Goal: Information Seeking & Learning: Learn about a topic

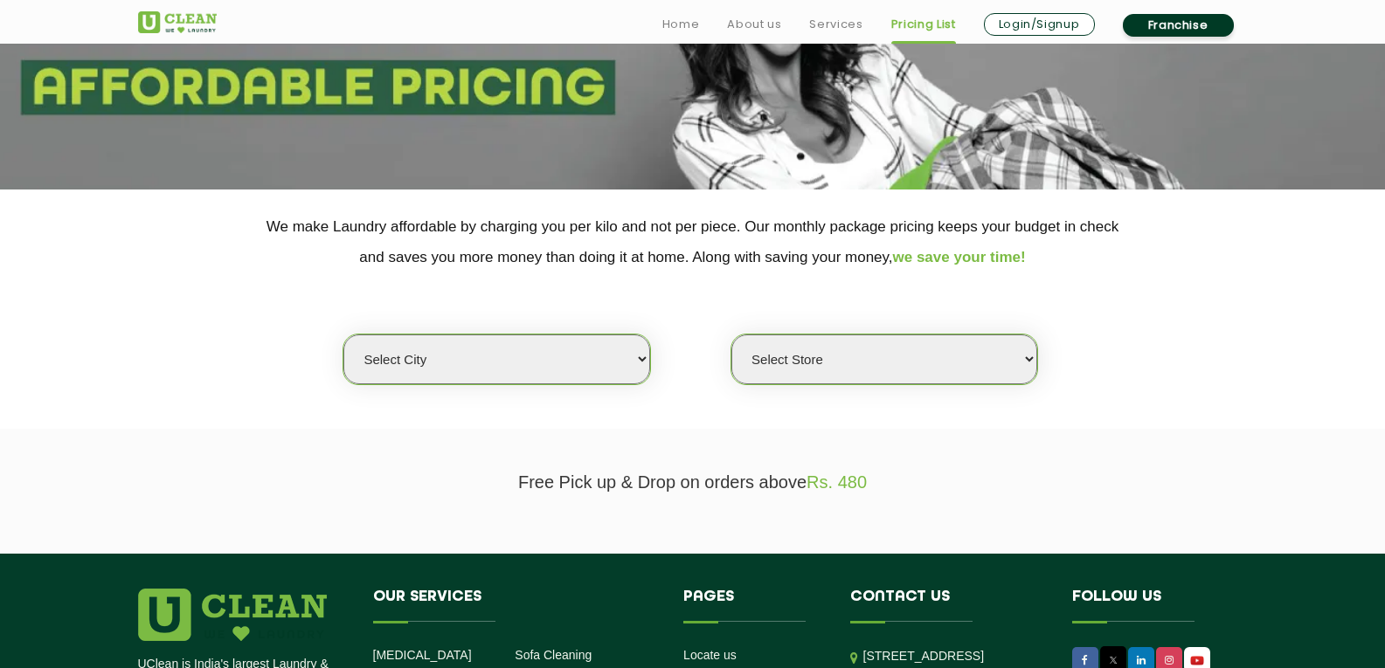
scroll to position [262, 0]
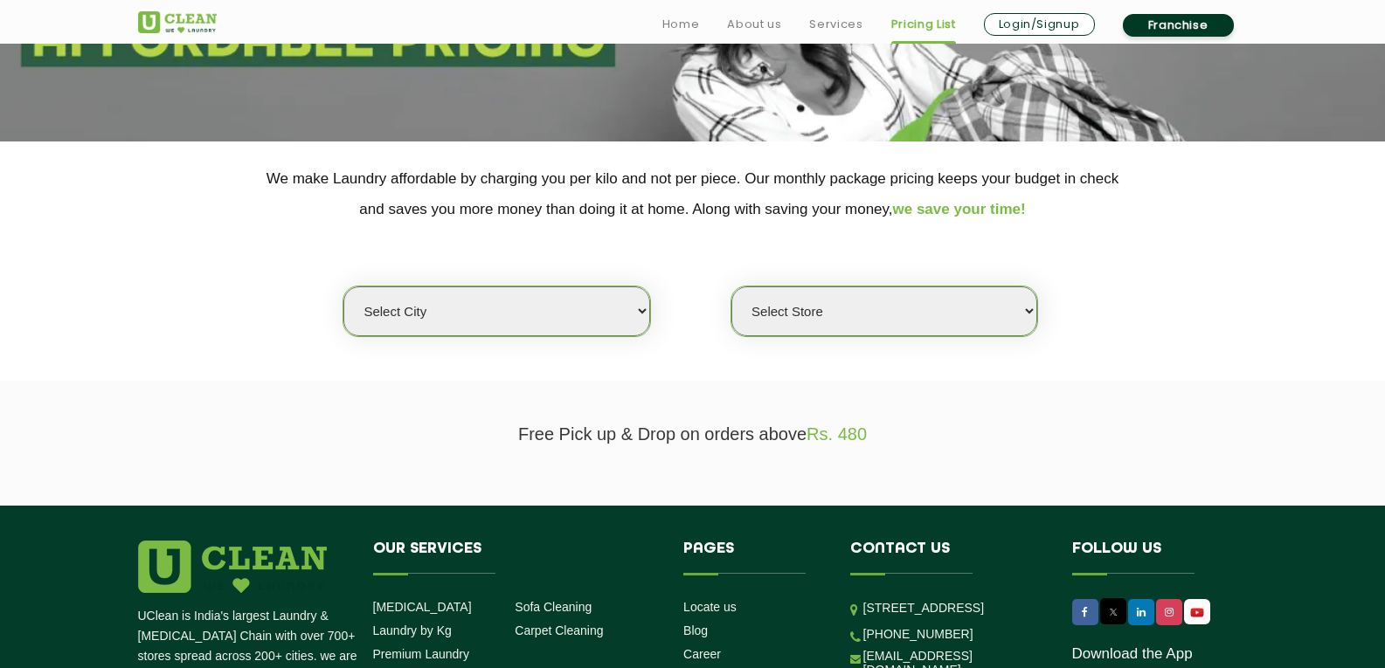
click at [632, 312] on select "Select city [GEOGRAPHIC_DATA] [GEOGRAPHIC_DATA] [GEOGRAPHIC_DATA] [GEOGRAPHIC_D…" at bounding box center [496, 312] width 306 height 50
select select "14"
click at [343, 287] on select "Select city [GEOGRAPHIC_DATA] [GEOGRAPHIC_DATA] [GEOGRAPHIC_DATA] [GEOGRAPHIC_D…" at bounding box center [496, 312] width 306 height 50
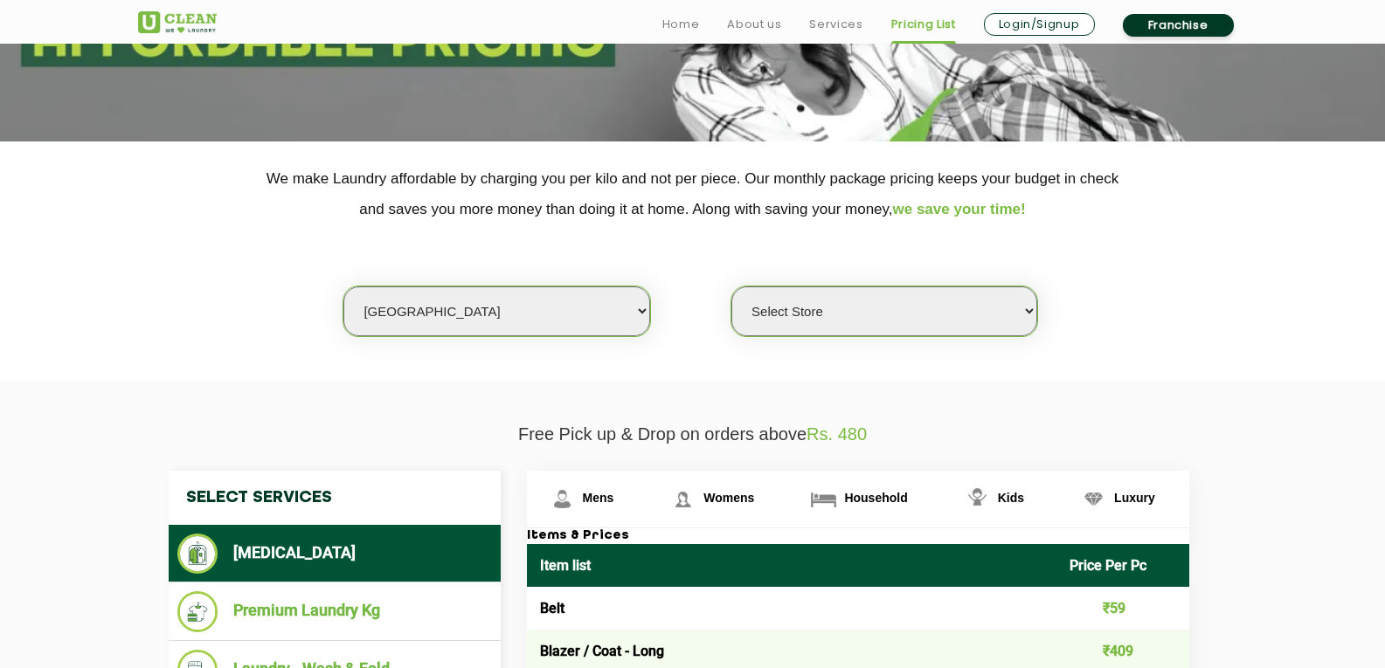
scroll to position [350, 0]
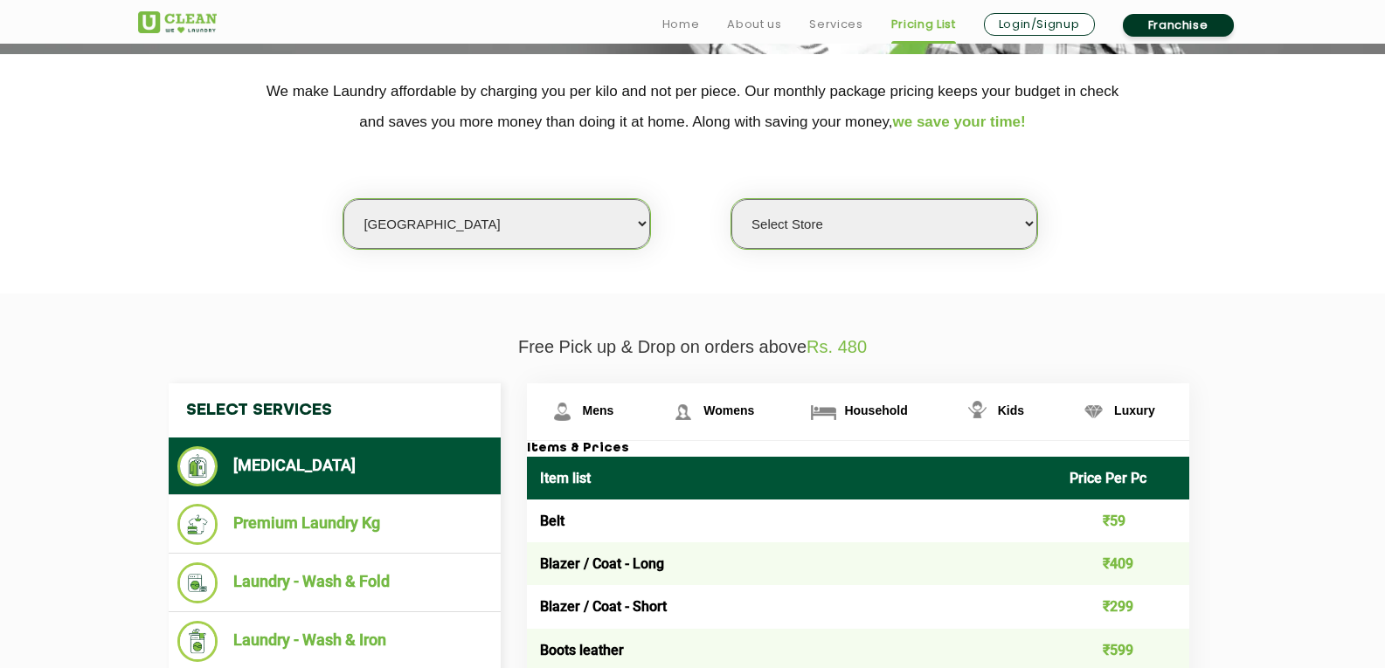
click at [994, 232] on select "Select Store UClean Aliganj UClean Hazratganj [GEOGRAPHIC_DATA] [GEOGRAPHIC_DAT…" at bounding box center [884, 224] width 306 height 50
select select "482"
click at [731, 199] on select "Select Store UClean Aliganj UClean Hazratganj [GEOGRAPHIC_DATA] [GEOGRAPHIC_DAT…" at bounding box center [884, 224] width 306 height 50
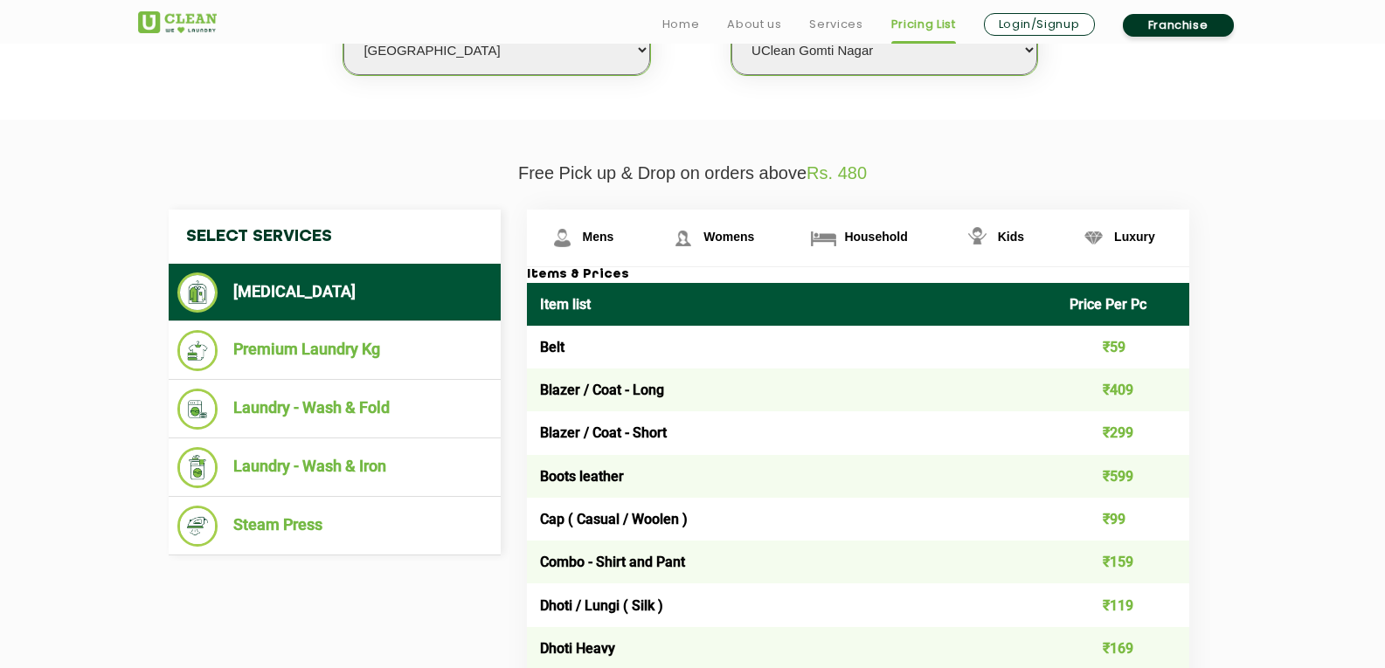
scroll to position [524, 0]
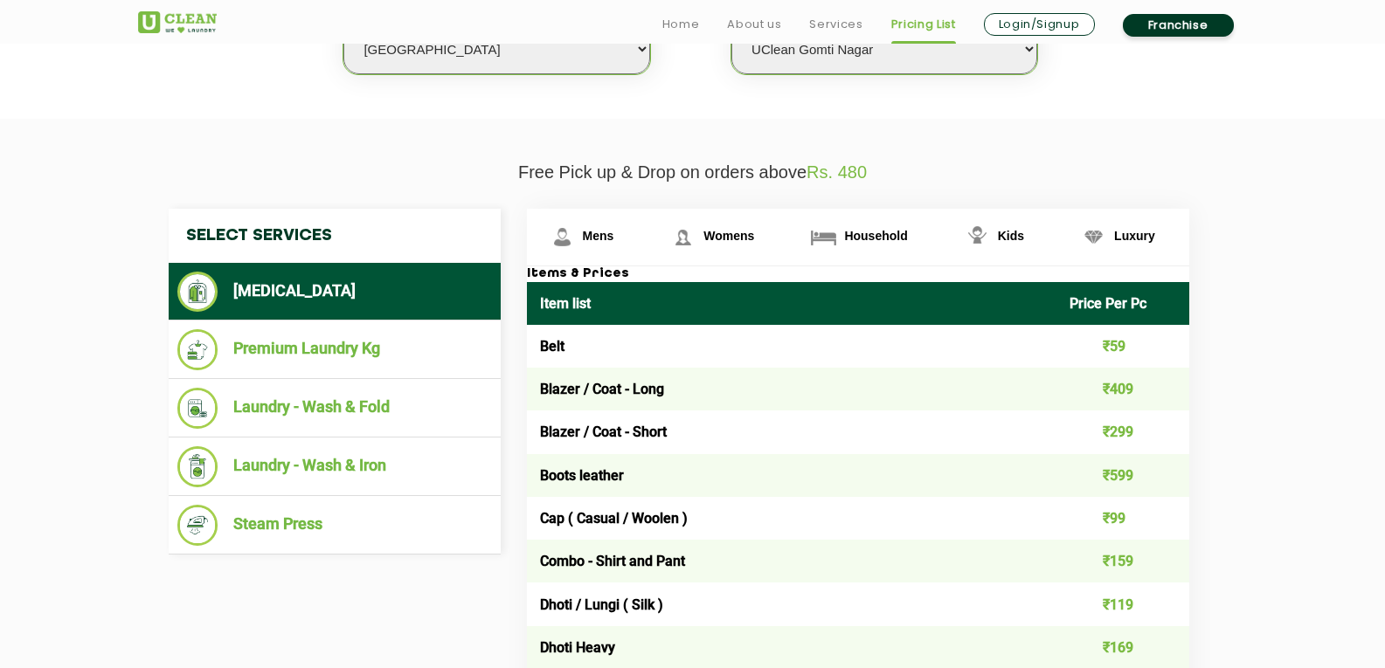
click at [1114, 343] on td "₹59" at bounding box center [1122, 346] width 133 height 43
click at [1119, 343] on td "₹59" at bounding box center [1122, 346] width 133 height 43
click at [1120, 344] on td "₹59" at bounding box center [1122, 346] width 133 height 43
drag, startPoint x: 544, startPoint y: 389, endPoint x: 1146, endPoint y: 448, distance: 605.0
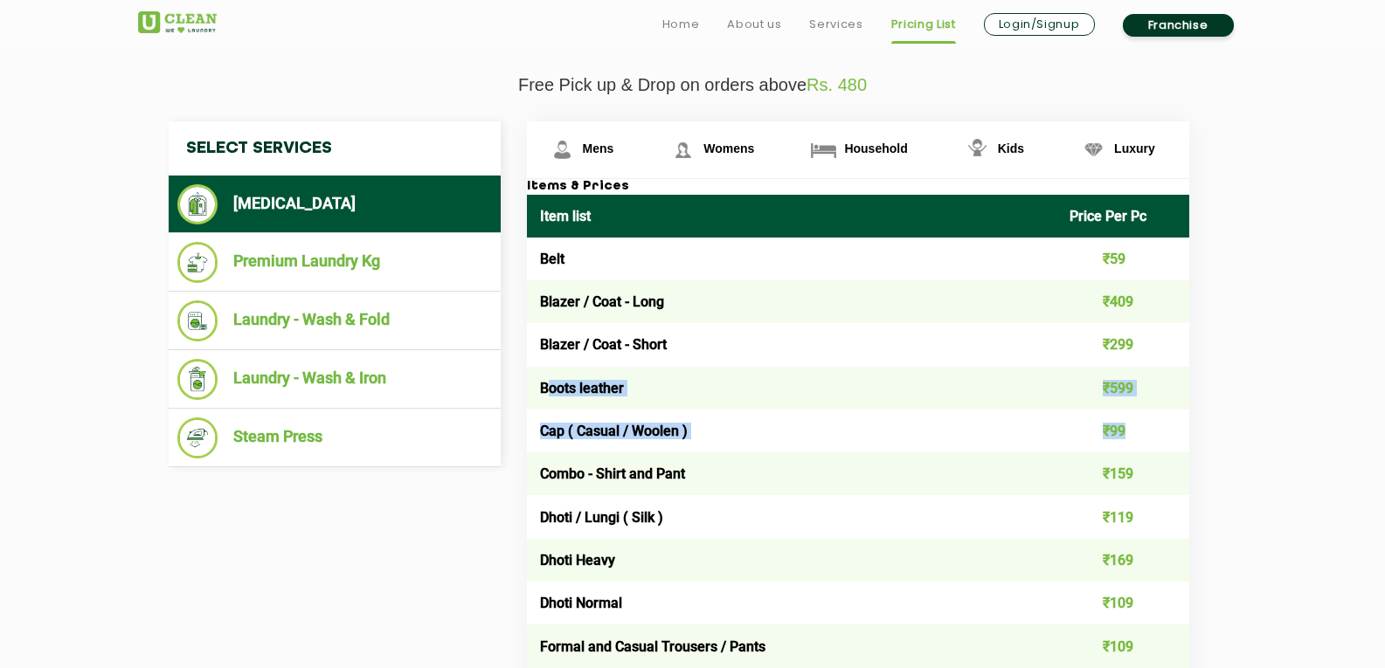
drag, startPoint x: 550, startPoint y: 392, endPoint x: 1144, endPoint y: 425, distance: 595.1
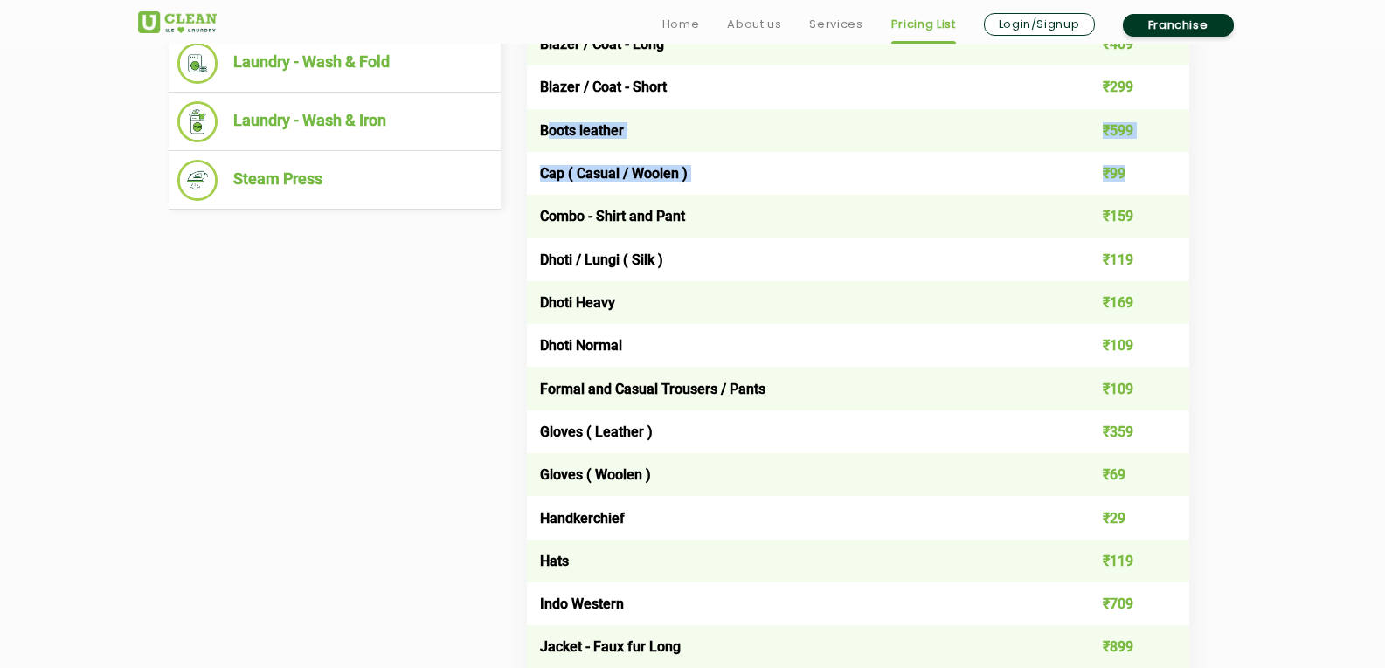
scroll to position [874, 0]
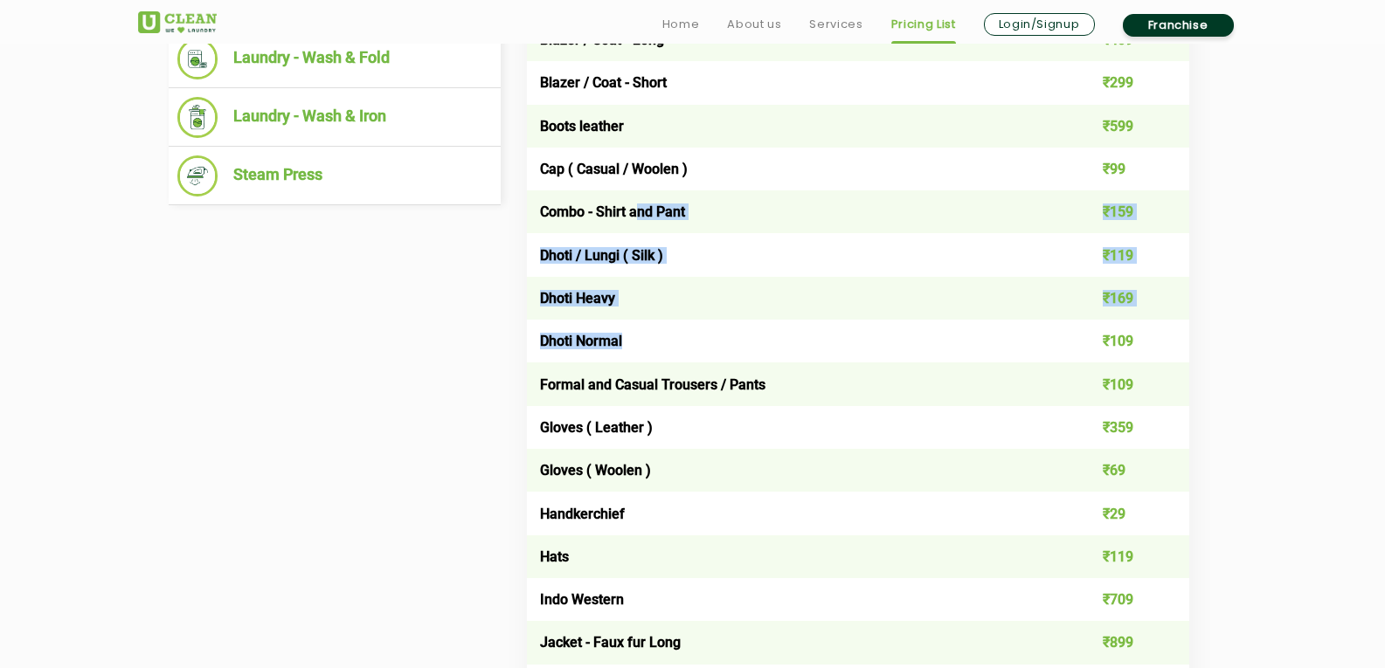
drag, startPoint x: 639, startPoint y: 216, endPoint x: 681, endPoint y: 352, distance: 142.6
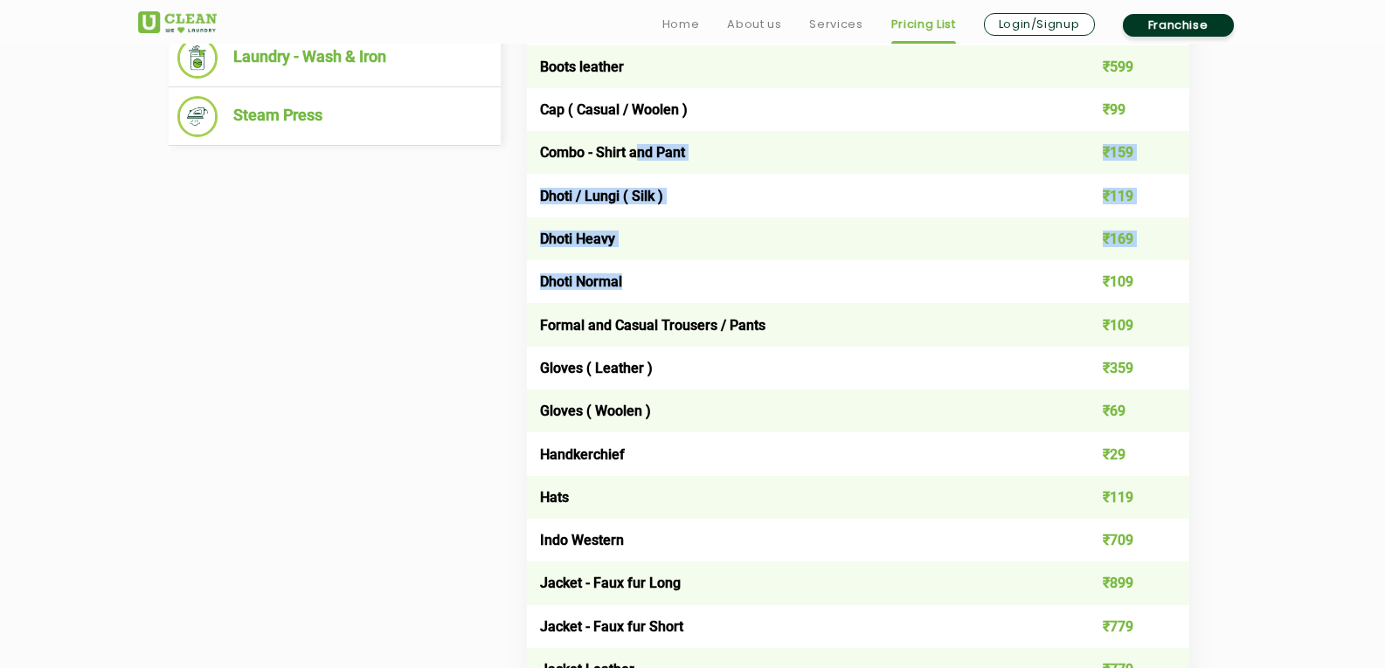
scroll to position [961, 0]
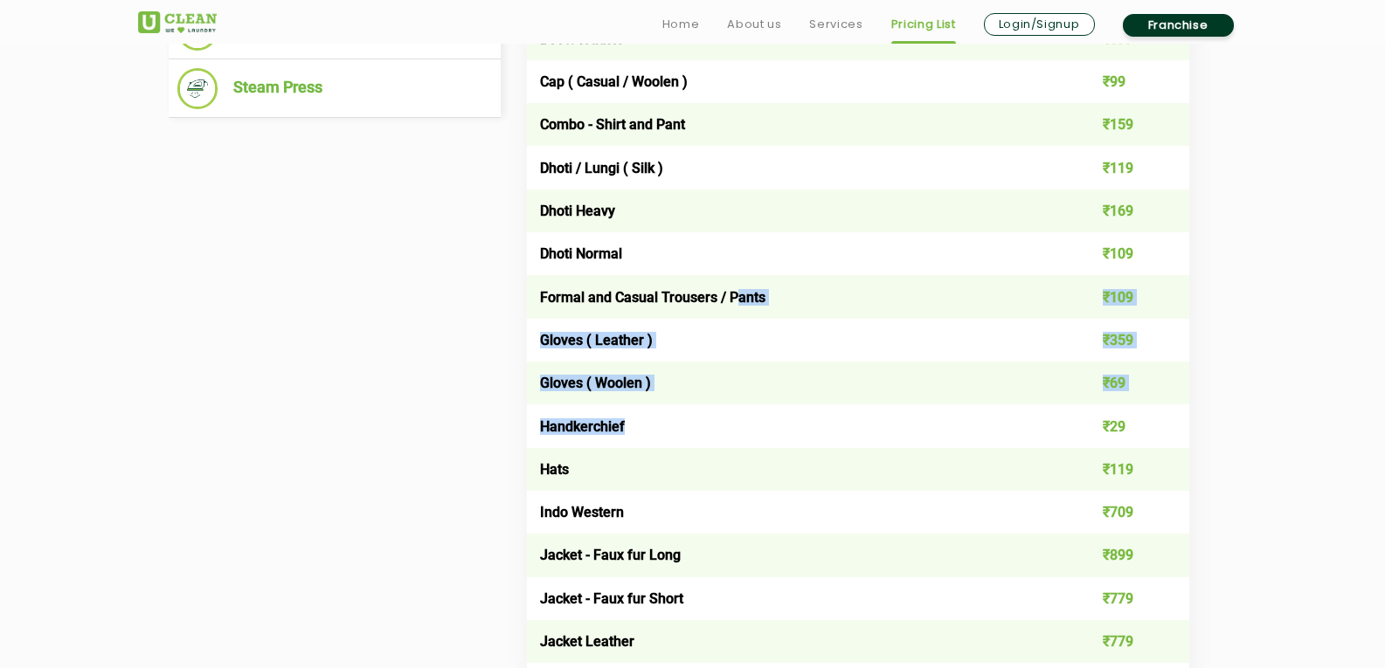
drag, startPoint x: 734, startPoint y: 298, endPoint x: 744, endPoint y: 441, distance: 143.6
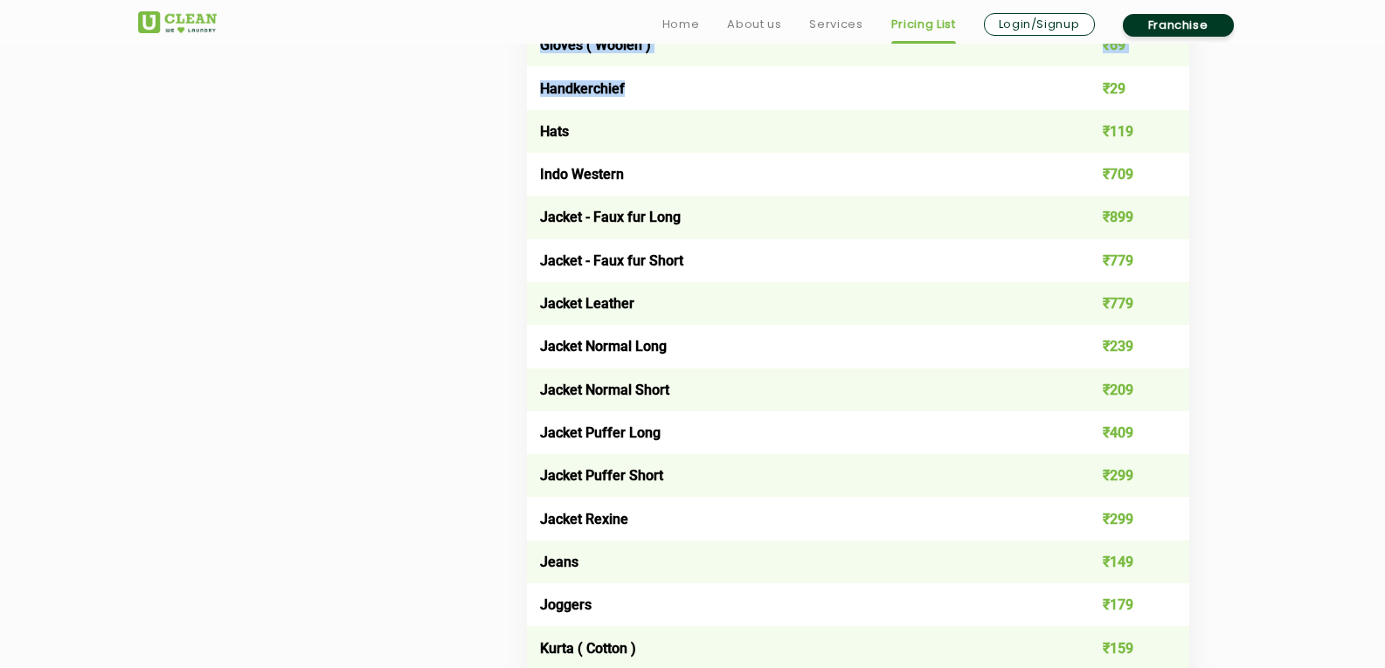
scroll to position [1311, 0]
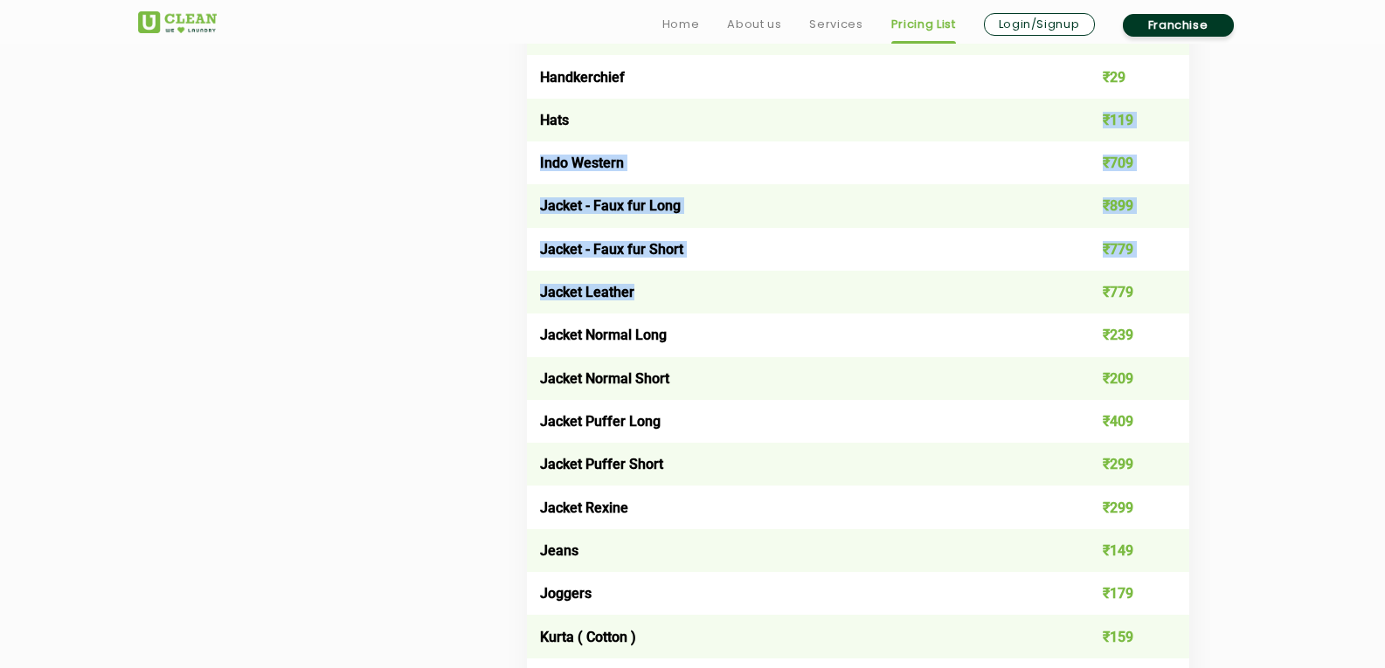
drag, startPoint x: 696, startPoint y: 116, endPoint x: 693, endPoint y: 295, distance: 179.2
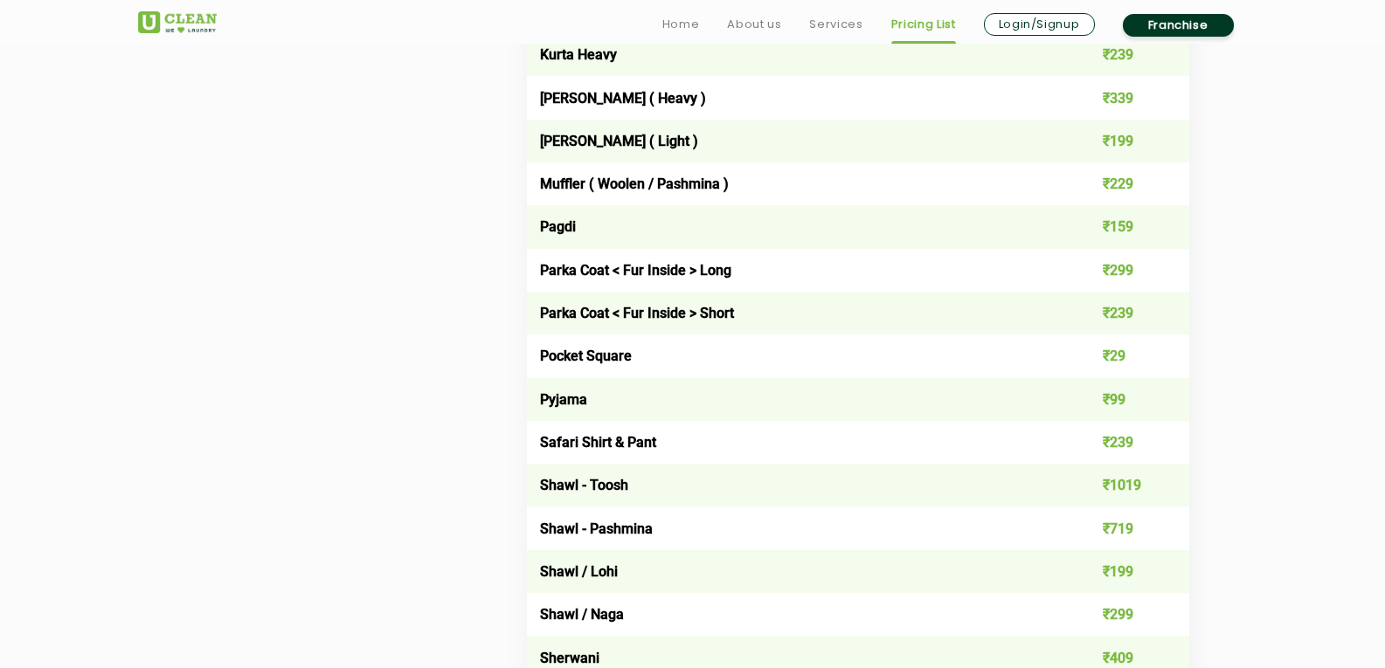
scroll to position [2010, 0]
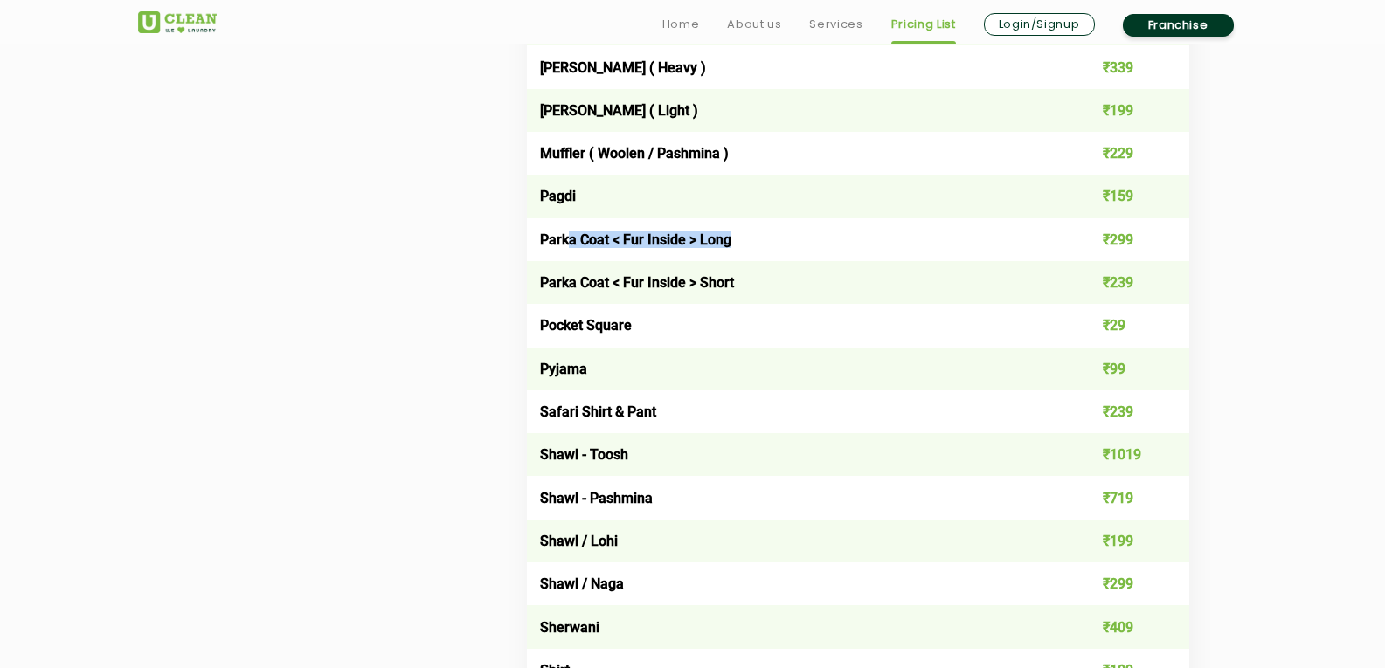
drag, startPoint x: 571, startPoint y: 242, endPoint x: 730, endPoint y: 244, distance: 159.0
click at [730, 244] on td "Parka Coat < Fur Inside > Long" at bounding box center [792, 239] width 530 height 43
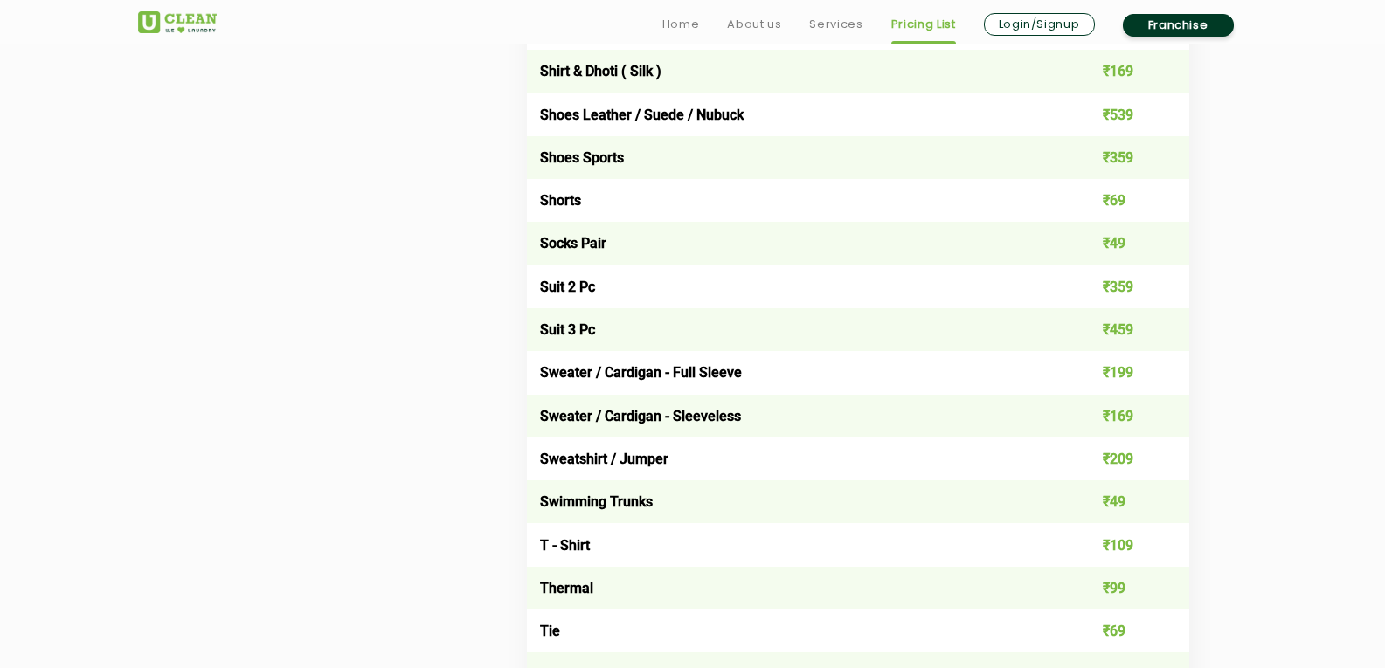
scroll to position [2709, 0]
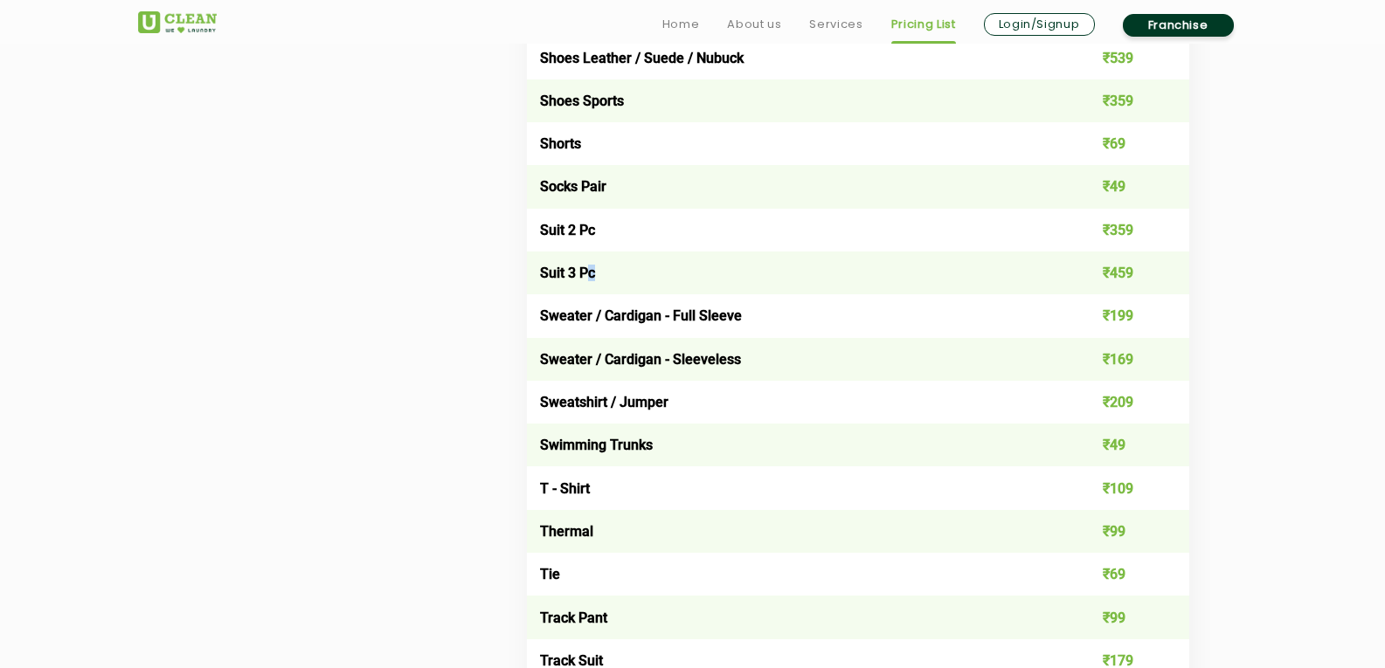
click at [594, 287] on td "Suit 3 Pc" at bounding box center [792, 273] width 530 height 43
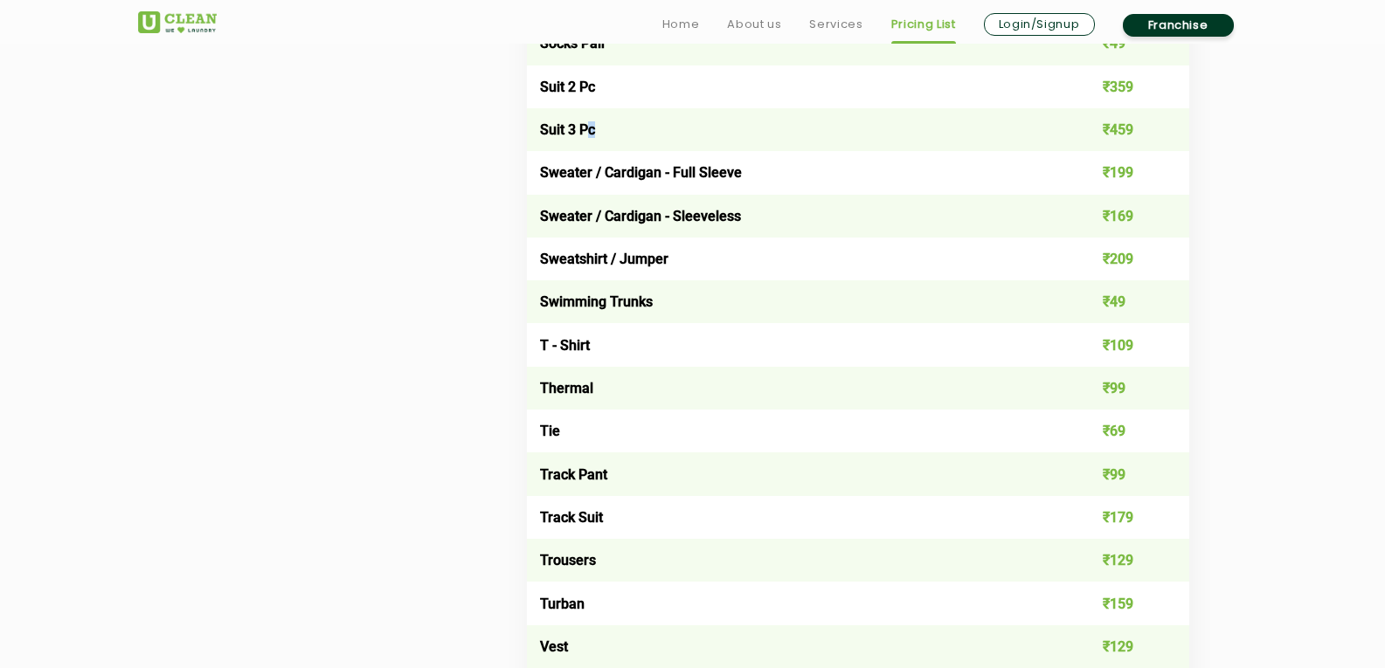
scroll to position [2884, 0]
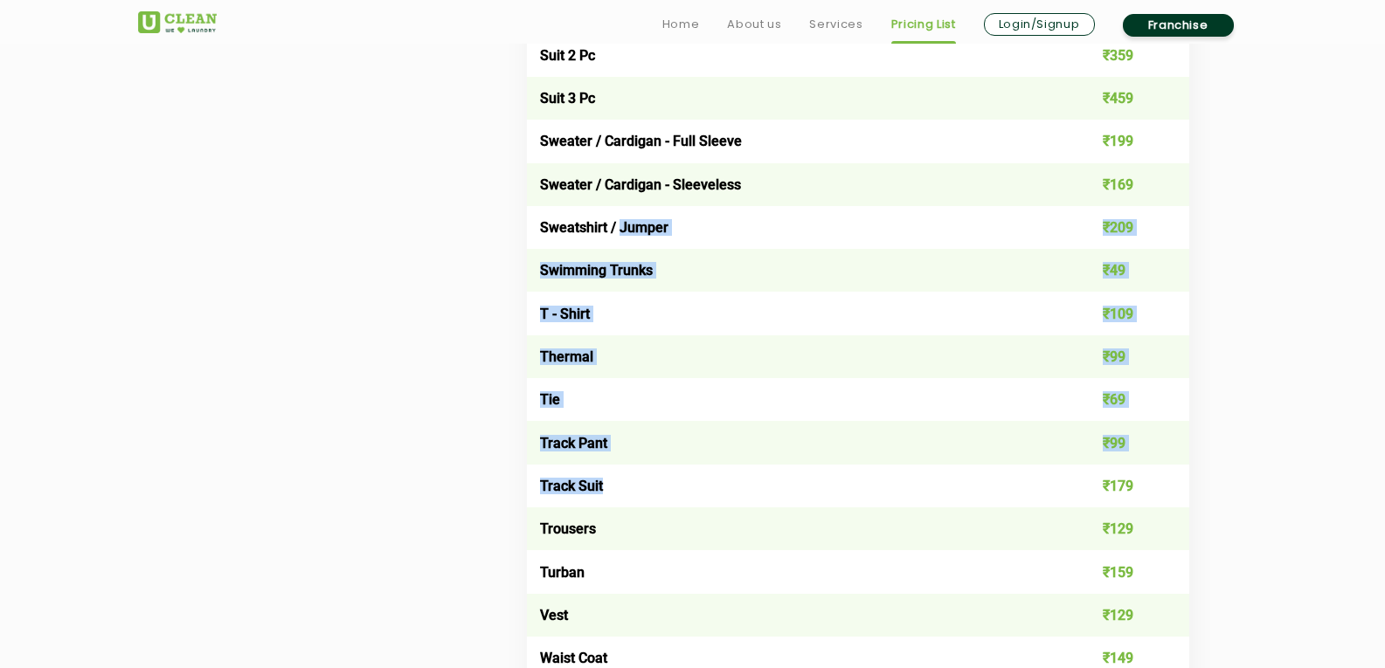
drag, startPoint x: 621, startPoint y: 240, endPoint x: 659, endPoint y: 481, distance: 244.1
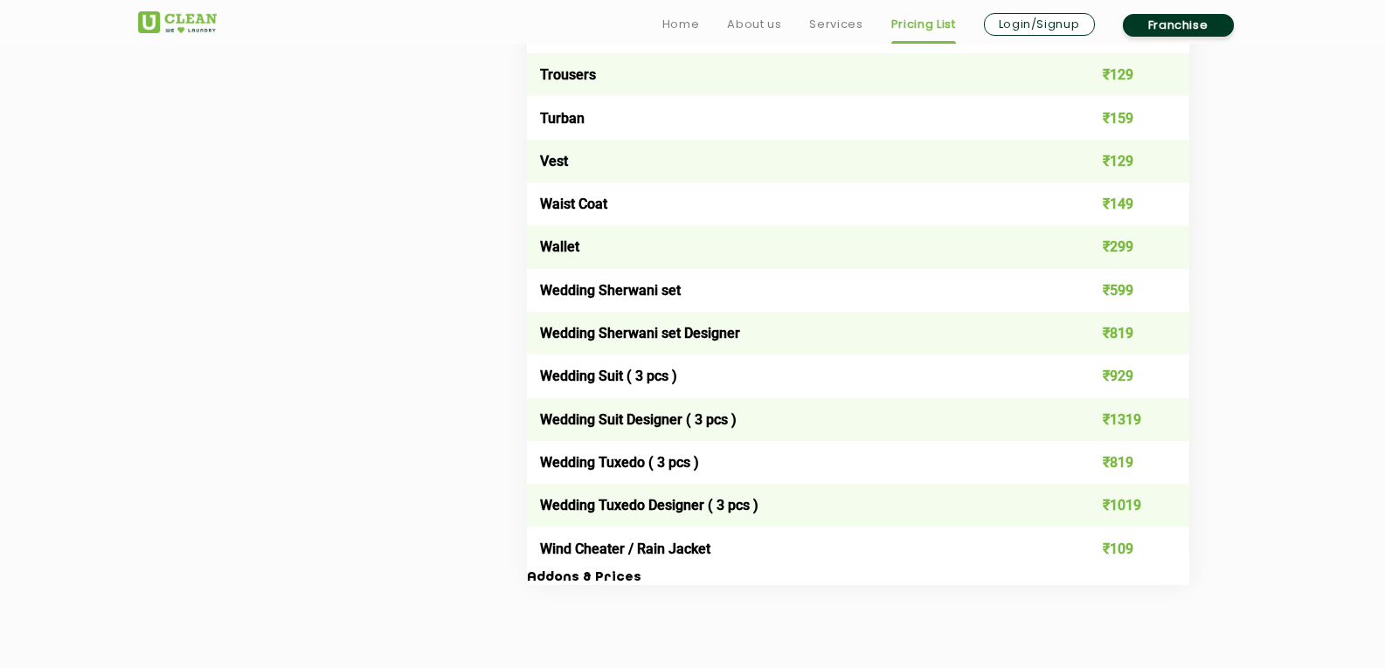
scroll to position [3408, 0]
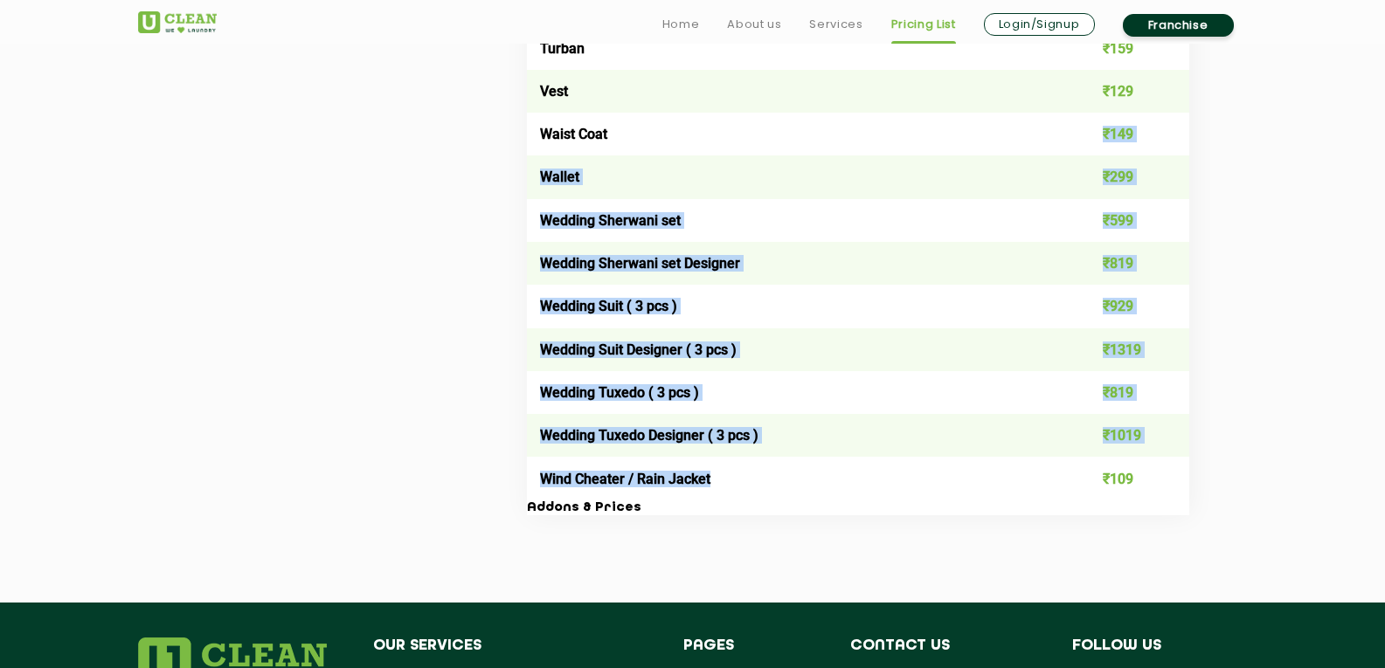
drag, startPoint x: 615, startPoint y: 133, endPoint x: 742, endPoint y: 480, distance: 369.3
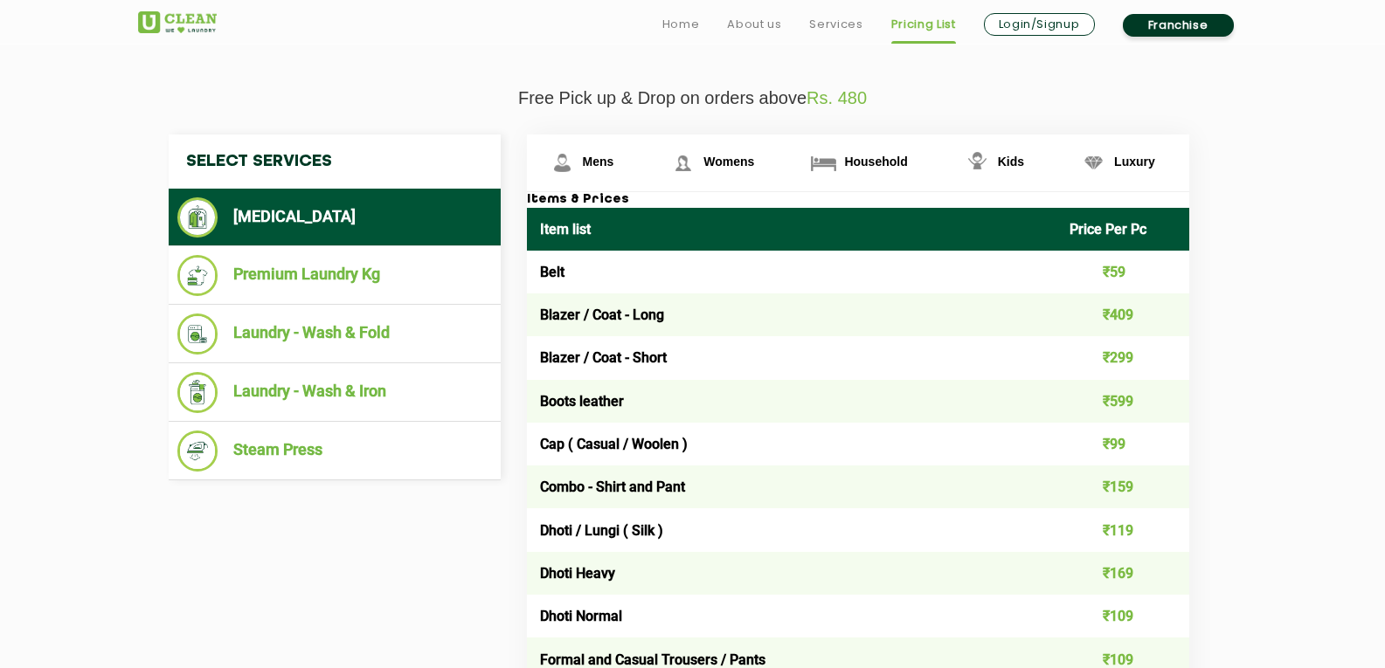
scroll to position [615, 0]
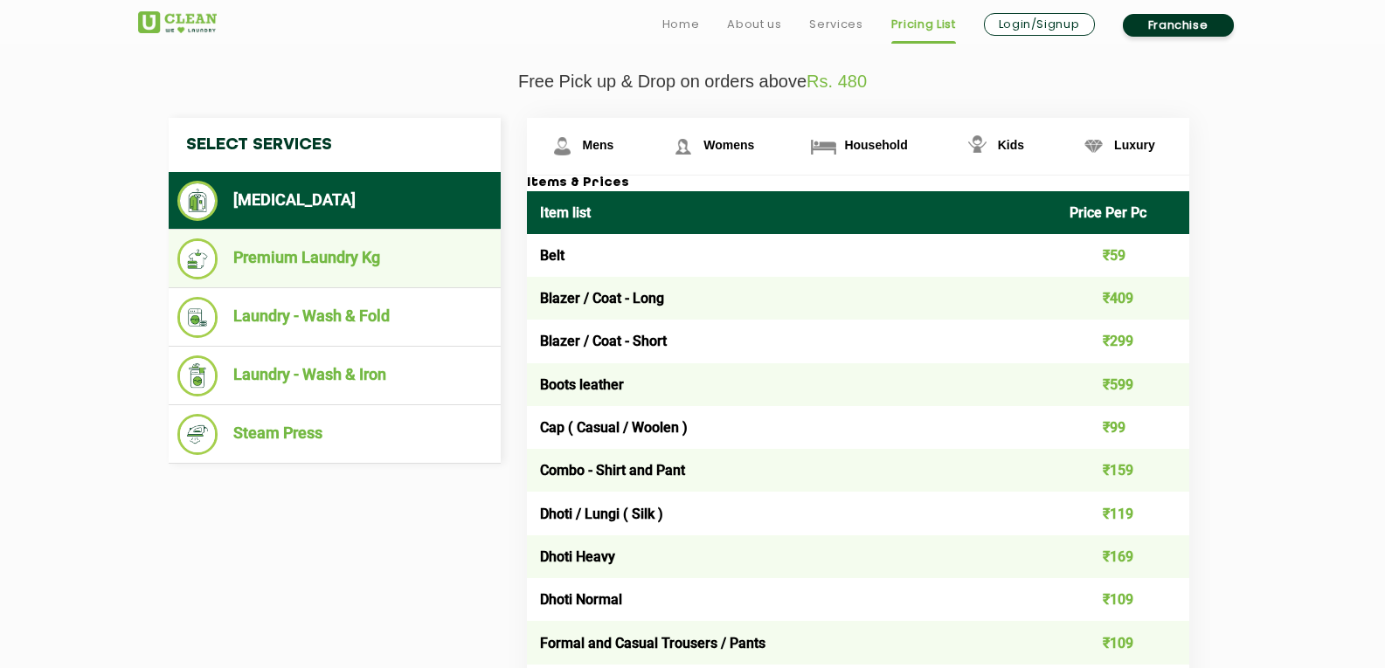
click at [315, 256] on li "Premium Laundry Kg" at bounding box center [334, 259] width 315 height 41
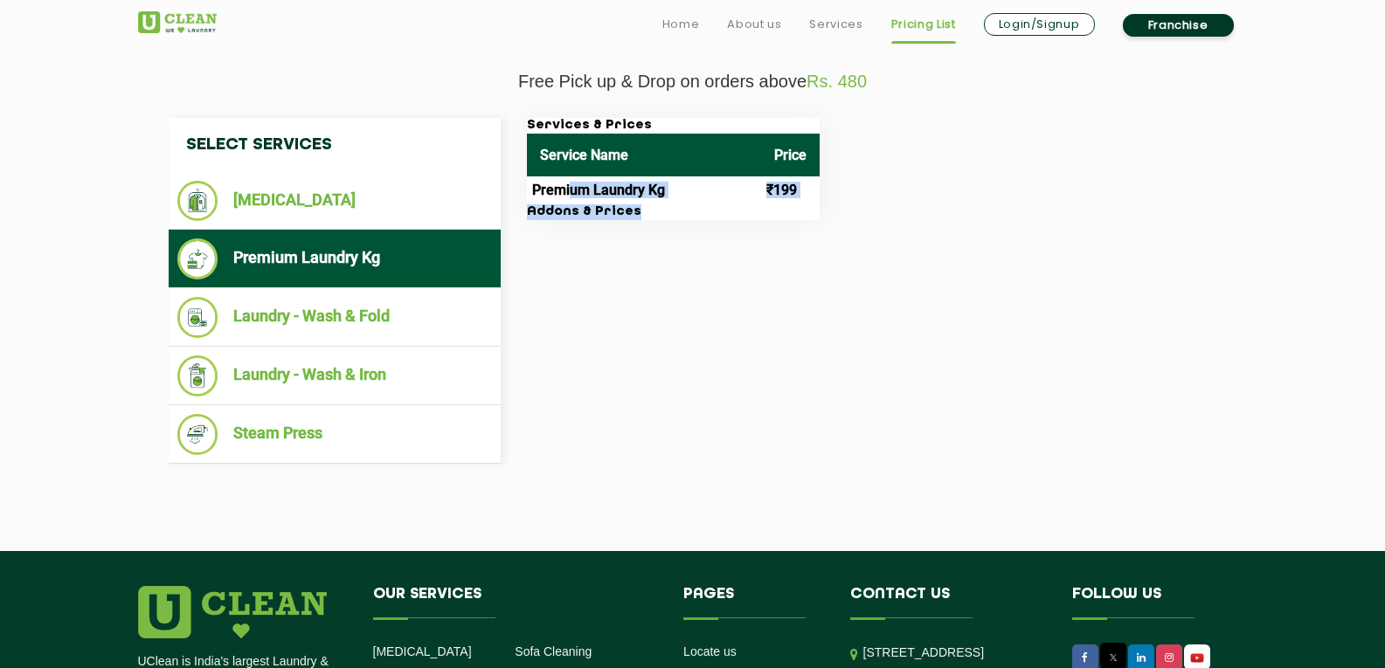
drag, startPoint x: 572, startPoint y: 194, endPoint x: 790, endPoint y: 211, distance: 218.2
click at [790, 211] on div "Services & Prices Service Name Price Premium Laundry Kg ₹199 Addons & Prices" at bounding box center [673, 169] width 293 height 102
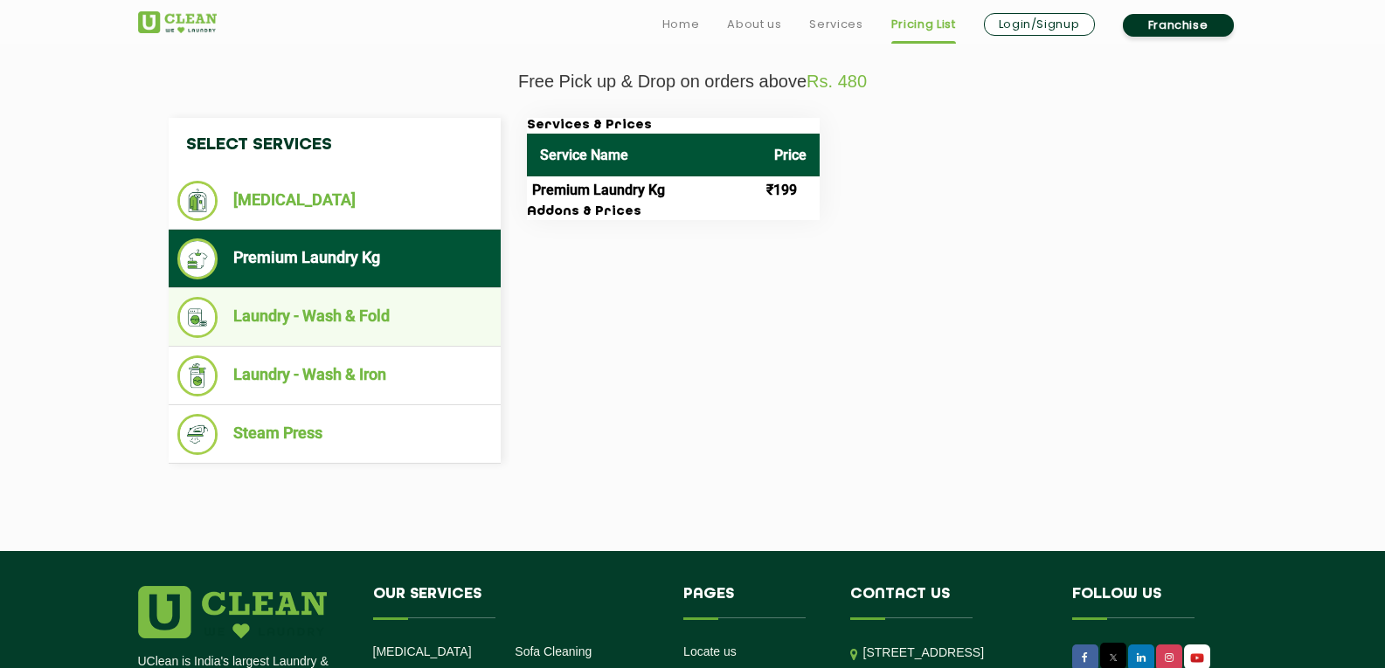
click at [352, 315] on li "Laundry - Wash & Fold" at bounding box center [334, 317] width 315 height 41
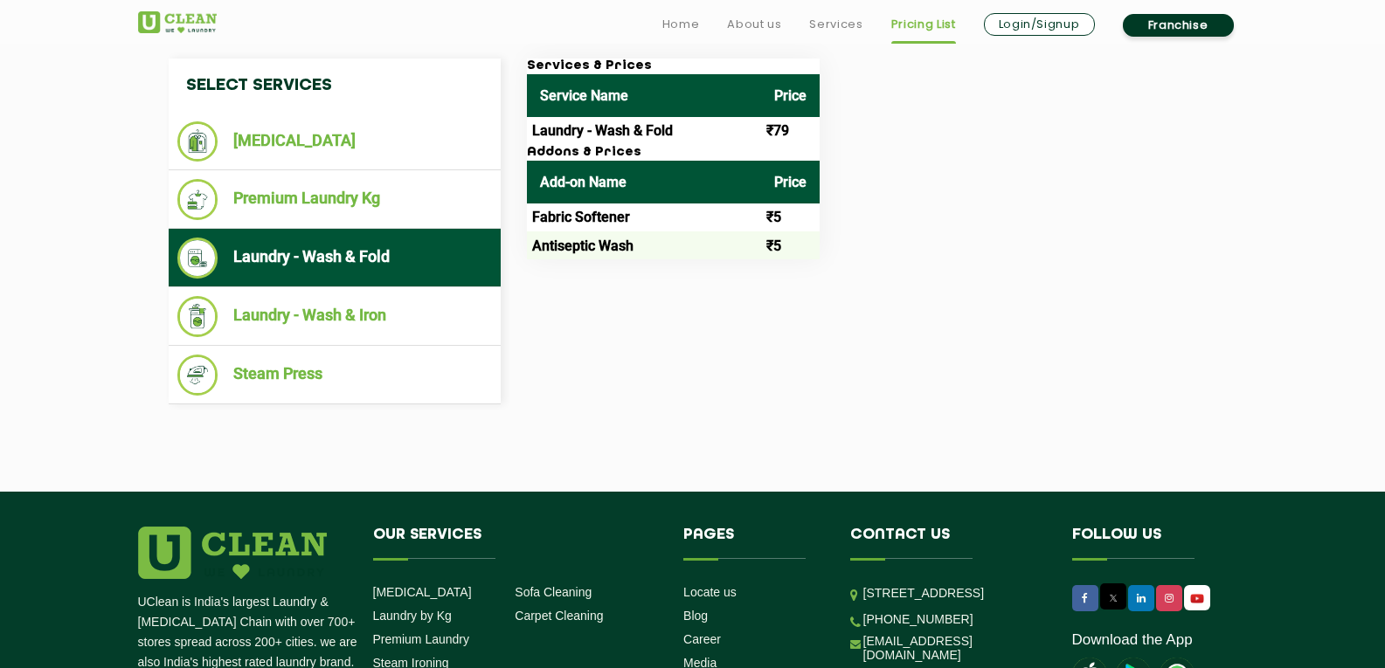
scroll to position [703, 0]
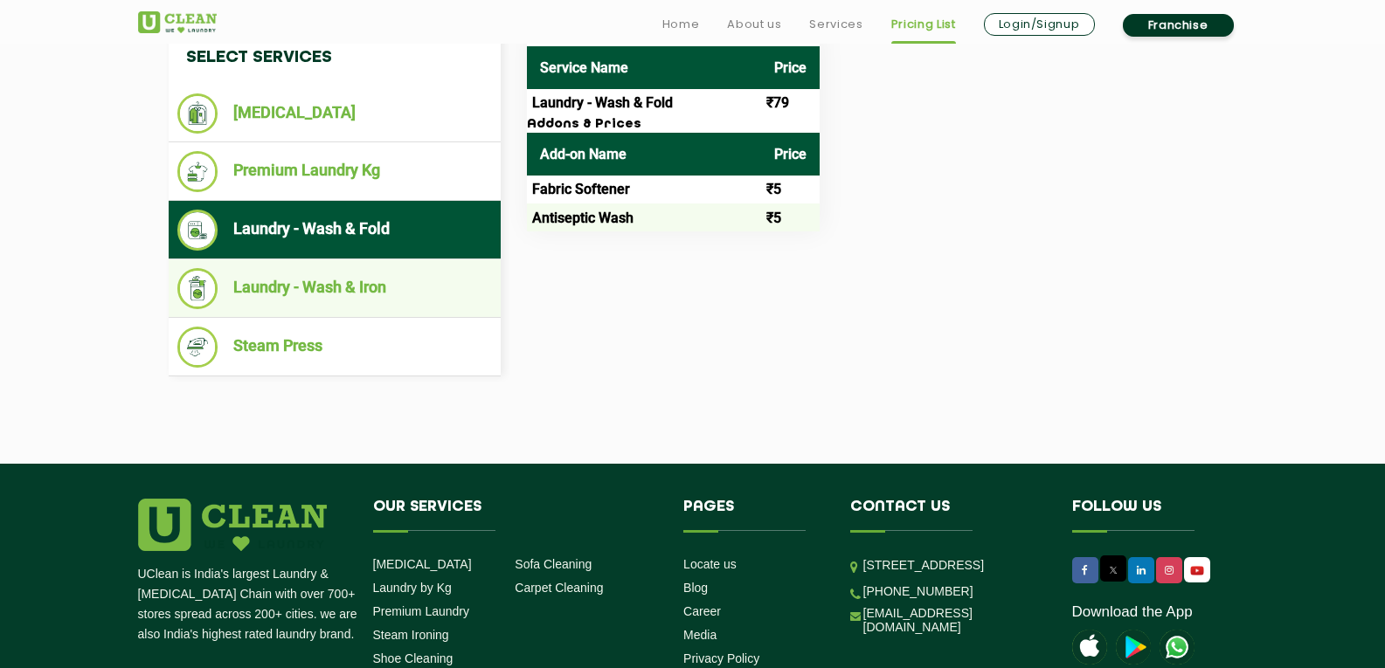
click at [349, 292] on li "Laundry - Wash & Iron" at bounding box center [334, 288] width 315 height 41
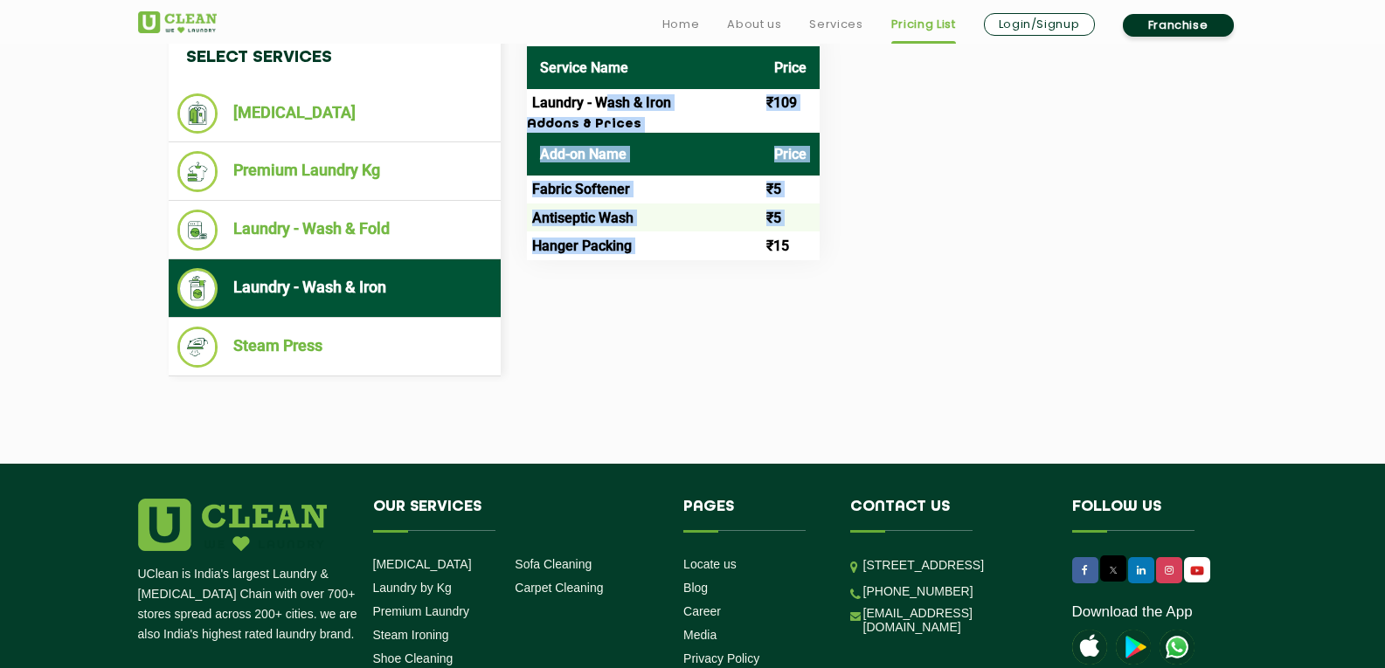
drag, startPoint x: 607, startPoint y: 99, endPoint x: 762, endPoint y: 259, distance: 222.5
click at [762, 259] on div "Services & Prices Service Name Price Laundry - Wash & Iron ₹109 Addons & Prices…" at bounding box center [673, 146] width 293 height 230
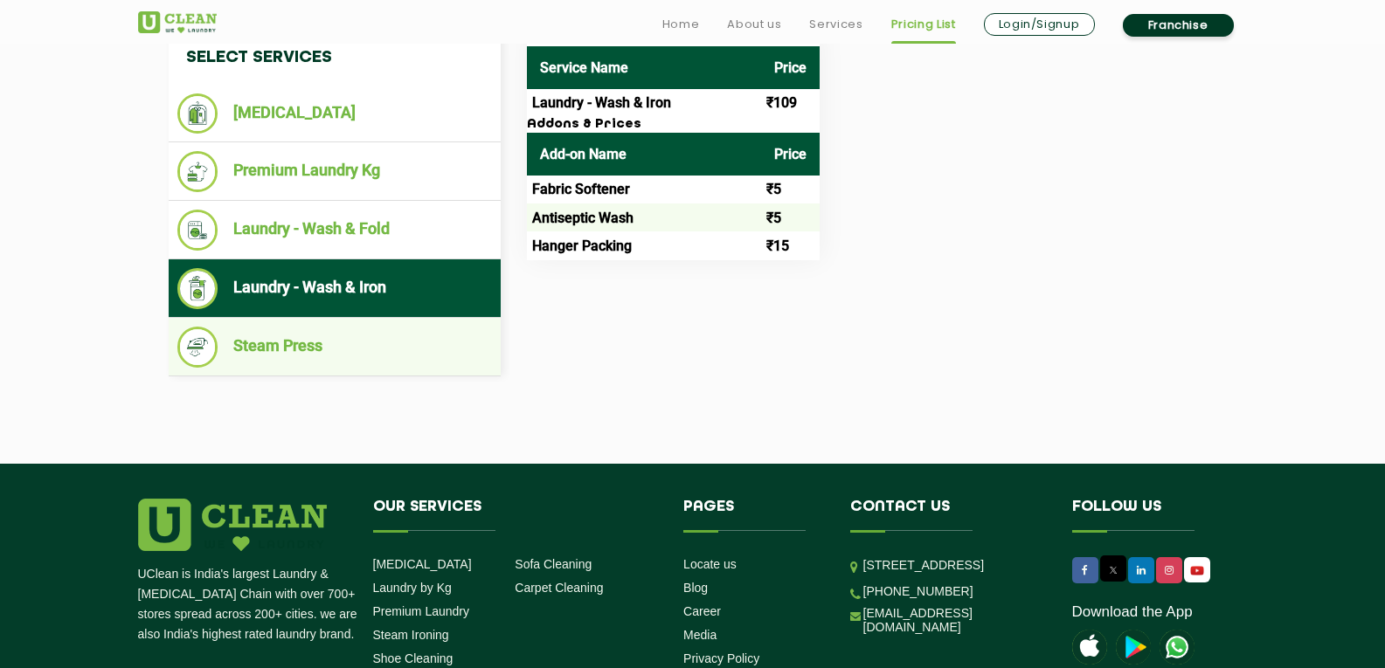
click at [286, 347] on li "Steam Press" at bounding box center [334, 347] width 315 height 41
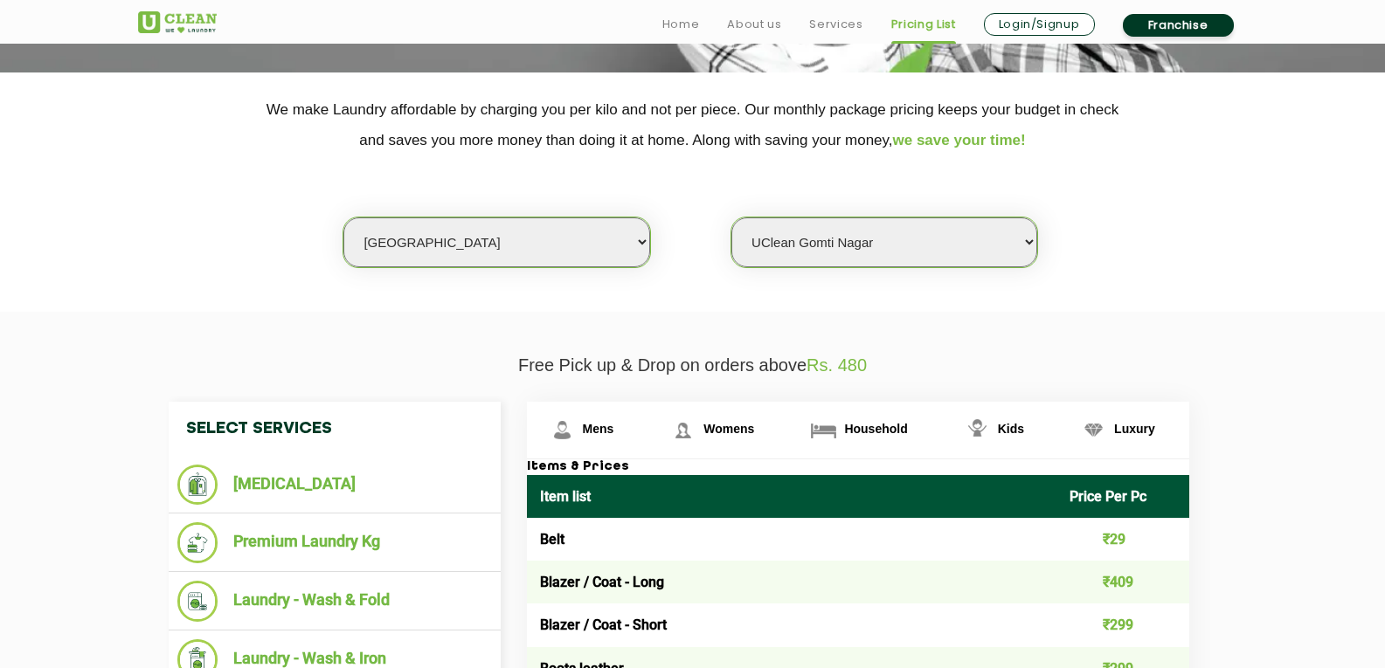
scroll to position [524, 0]
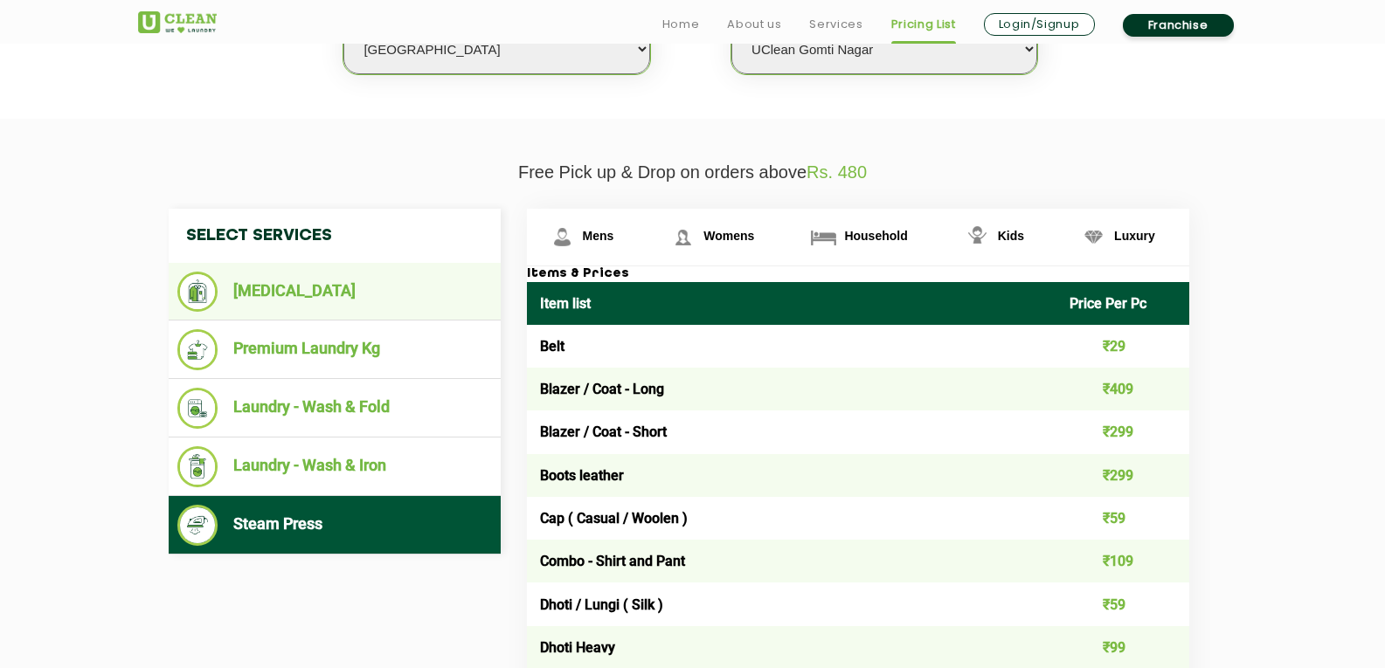
click at [422, 294] on li "[MEDICAL_DATA]" at bounding box center [334, 292] width 315 height 40
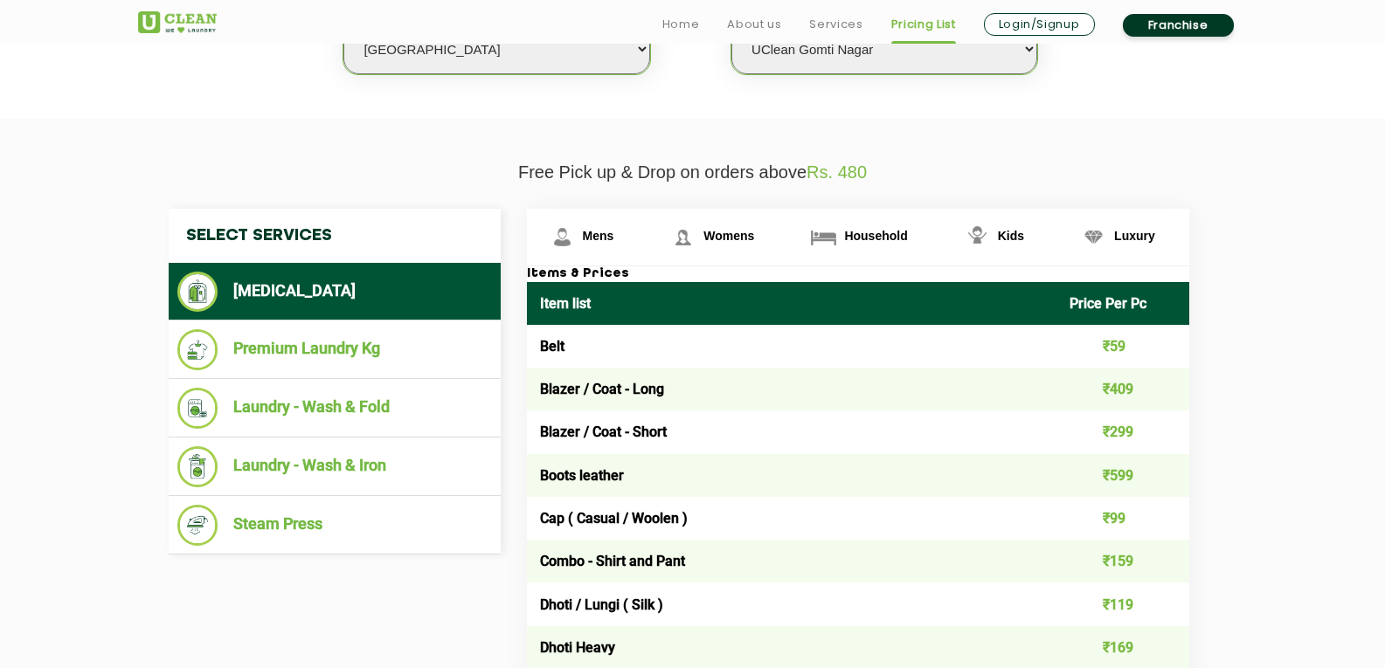
click at [536, 31] on div "Home About us Services Pricing List Login/Signup Franchise" at bounding box center [693, 21] width 1136 height 34
click at [533, 50] on select "Select city [GEOGRAPHIC_DATA] [GEOGRAPHIC_DATA] [GEOGRAPHIC_DATA] [GEOGRAPHIC_D…" at bounding box center [496, 49] width 306 height 50
select select "86"
click at [343, 24] on select "Select city [GEOGRAPHIC_DATA] [GEOGRAPHIC_DATA] [GEOGRAPHIC_DATA] [GEOGRAPHIC_D…" at bounding box center [496, 49] width 306 height 50
click at [825, 66] on select "Select Store [GEOGRAPHIC_DATA]" at bounding box center [884, 49] width 306 height 50
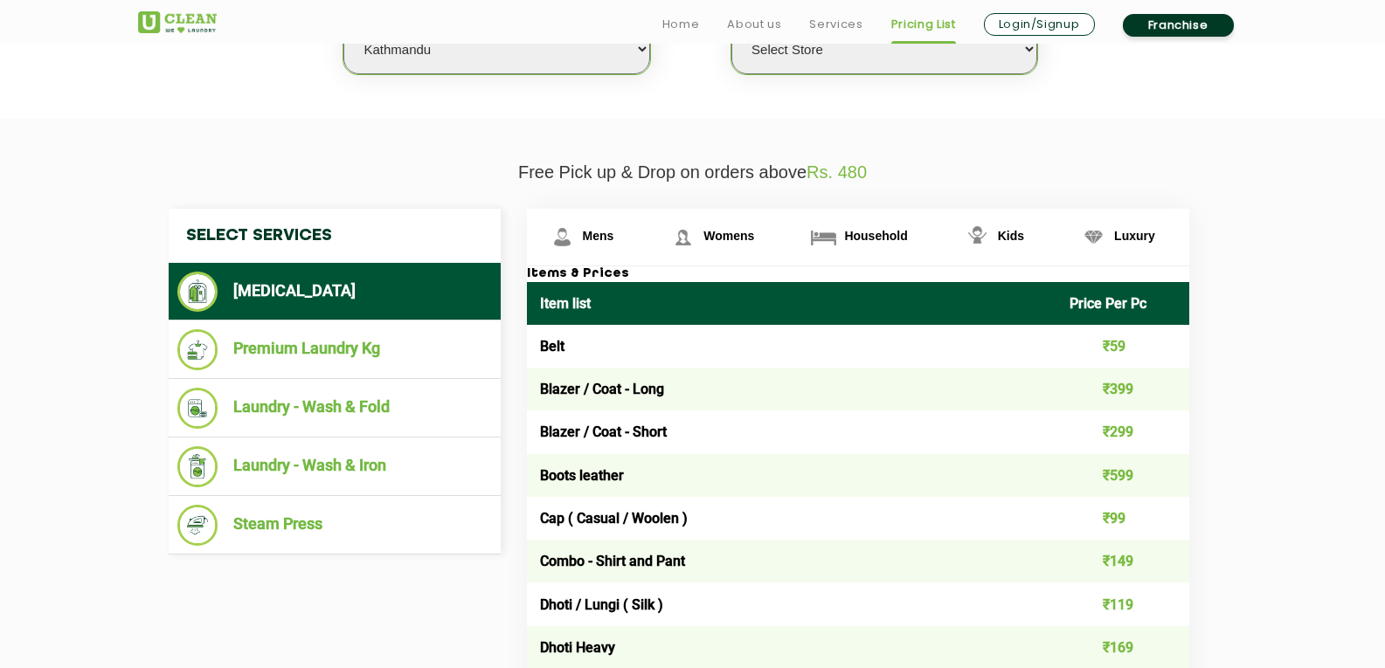
select select "256"
click at [731, 24] on select "Select Store [GEOGRAPHIC_DATA]" at bounding box center [884, 49] width 306 height 50
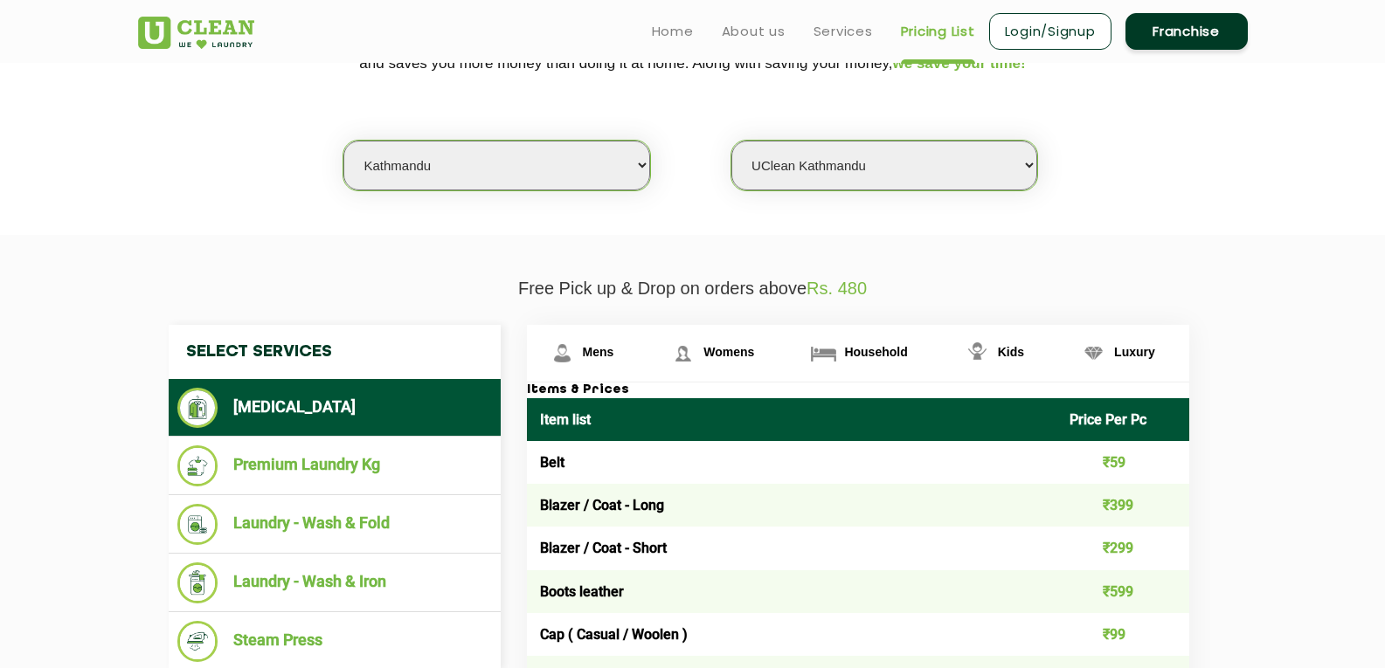
scroll to position [350, 0]
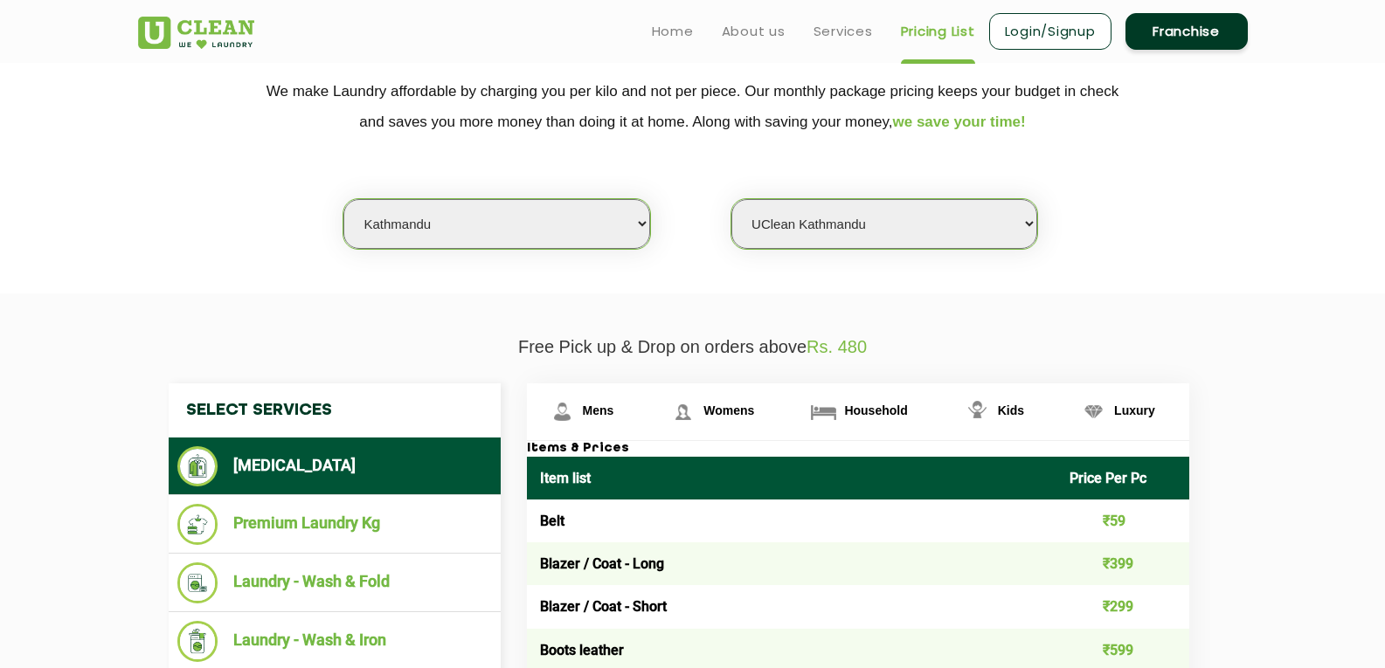
click at [597, 225] on select "Select city [GEOGRAPHIC_DATA] [GEOGRAPHIC_DATA] [GEOGRAPHIC_DATA] [GEOGRAPHIC_D…" at bounding box center [496, 224] width 306 height 50
select select "162"
click at [343, 199] on select "Select city [GEOGRAPHIC_DATA] [GEOGRAPHIC_DATA] [GEOGRAPHIC_DATA] [GEOGRAPHIC_D…" at bounding box center [496, 224] width 306 height 50
click at [805, 220] on select "Select Store UClean Haridwar [GEOGRAPHIC_DATA] [GEOGRAPHIC_DATA]" at bounding box center [884, 224] width 306 height 50
select select "484"
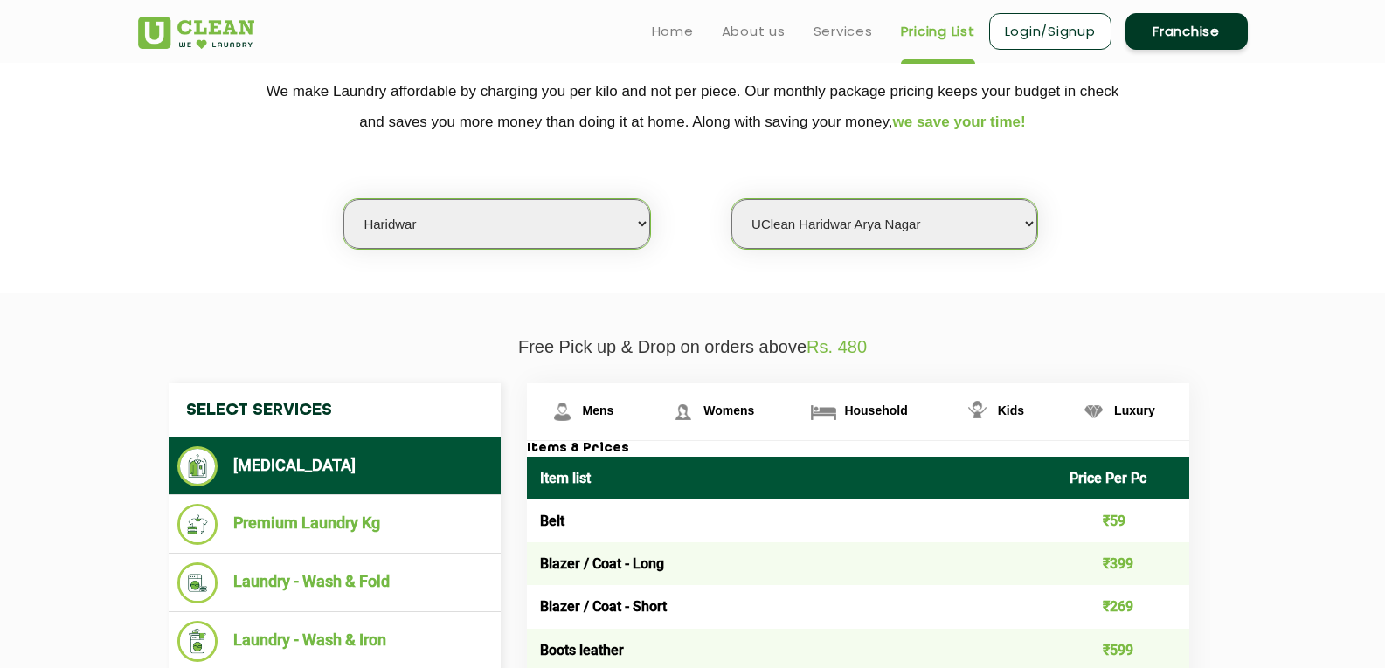
click at [731, 199] on select "Select Store UClean Haridwar [GEOGRAPHIC_DATA] [GEOGRAPHIC_DATA]" at bounding box center [884, 224] width 306 height 50
